Goal: Task Accomplishment & Management: Use online tool/utility

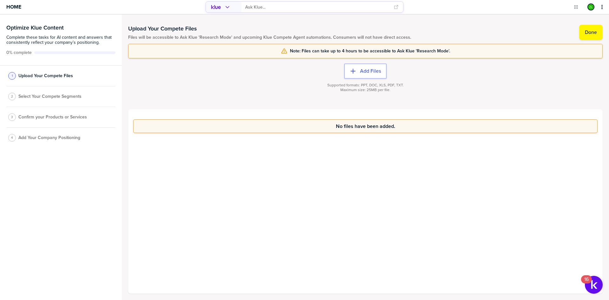
click at [354, 179] on div "No files have been added." at bounding box center [365, 201] width 474 height 184
click at [323, 191] on div "No files have been added." at bounding box center [365, 201] width 474 height 184
click at [324, 190] on div "No files have been added." at bounding box center [365, 201] width 474 height 184
click at [591, 29] on label "Done" at bounding box center [590, 32] width 12 height 6
click at [50, 97] on span "Select Your Compete Segments" at bounding box center [49, 98] width 63 height 5
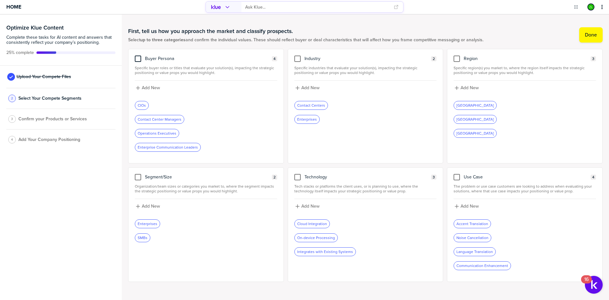
click at [138, 58] on div at bounding box center [138, 58] width 6 height 6
click at [138, 55] on input "checkbox" at bounding box center [138, 55] width 0 height 0
click at [454, 59] on div at bounding box center [456, 58] width 6 height 6
click at [456, 55] on input "checkbox" at bounding box center [456, 55] width 0 height 0
click at [453, 177] on div at bounding box center [456, 177] width 6 height 6
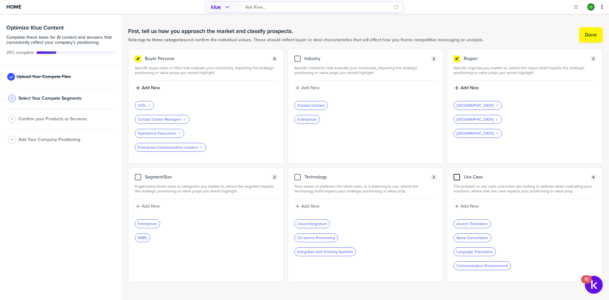
click at [456, 174] on input "checkbox" at bounding box center [456, 174] width 0 height 0
click at [584, 35] on label "Done" at bounding box center [590, 35] width 12 height 6
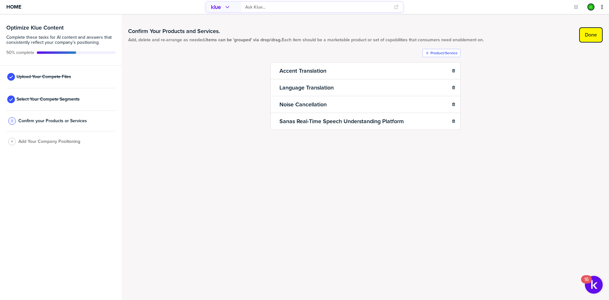
click at [581, 37] on button "Done" at bounding box center [590, 34] width 23 height 15
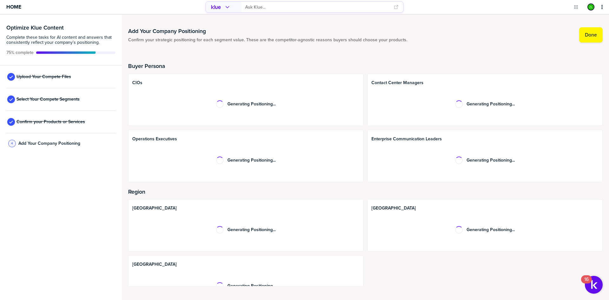
click at [191, 108] on div "Generating Positioning..." at bounding box center [245, 104] width 227 height 30
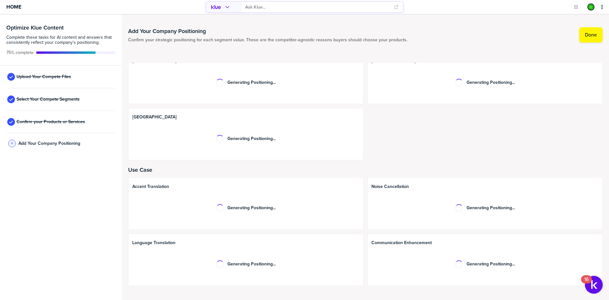
drag, startPoint x: 339, startPoint y: 138, endPoint x: 327, endPoint y: 158, distance: 23.8
click at [338, 140] on div "Generating Positioning..." at bounding box center [245, 138] width 227 height 30
click at [371, 164] on div at bounding box center [365, 163] width 474 height 6
click at [22, 10] on div "Home" at bounding box center [101, 7] width 203 height 14
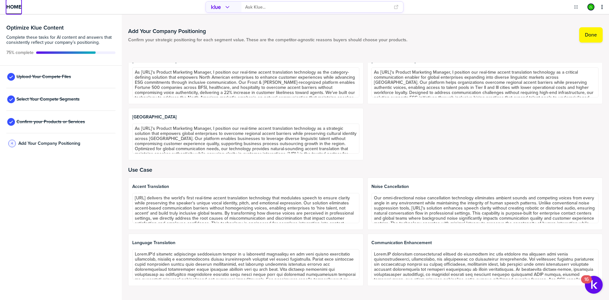
click at [18, 8] on span "Home" at bounding box center [13, 6] width 15 height 5
